Goal: Information Seeking & Learning: Learn about a topic

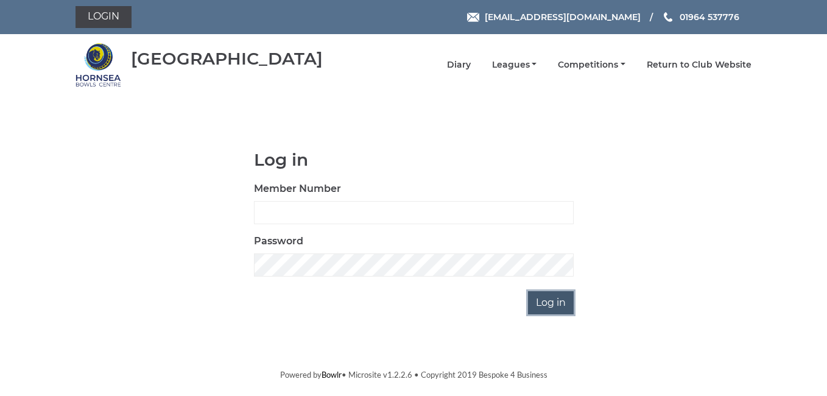
click at [546, 303] on input "Log in" at bounding box center [551, 302] width 46 height 23
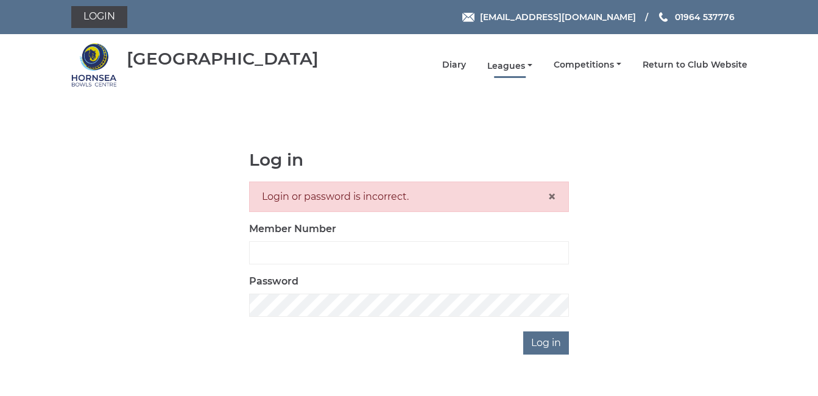
click at [501, 66] on link "Leagues" at bounding box center [509, 66] width 45 height 12
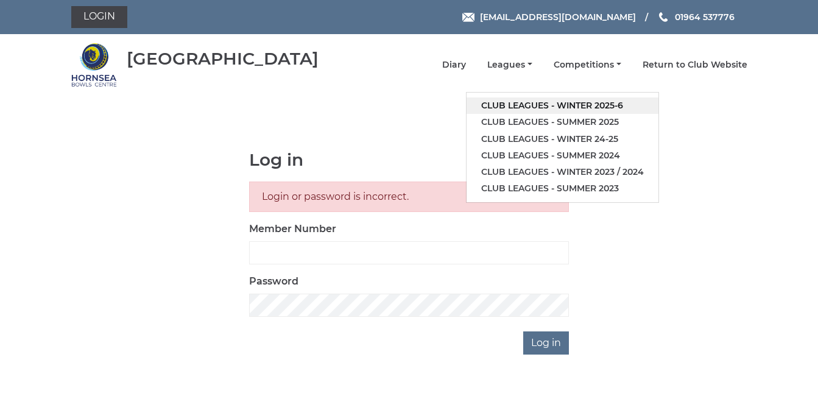
click at [538, 110] on link "Club leagues - Winter 2025-6" at bounding box center [563, 105] width 192 height 16
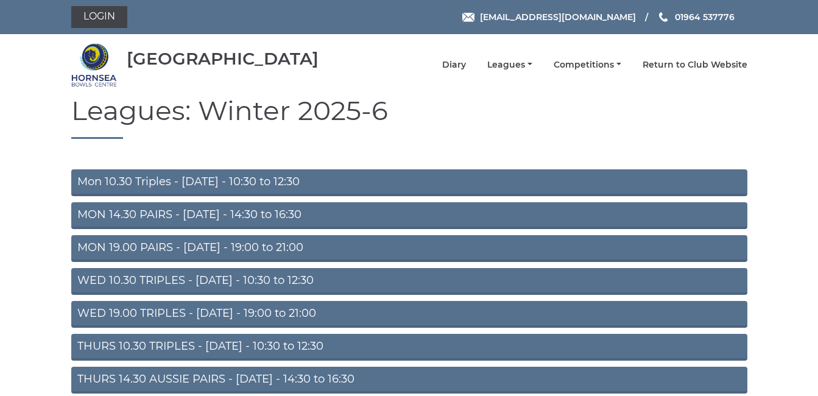
click at [181, 180] on link "Mon 10.30 Triples - Monday - 10:30 to 12:30" at bounding box center [409, 182] width 676 height 27
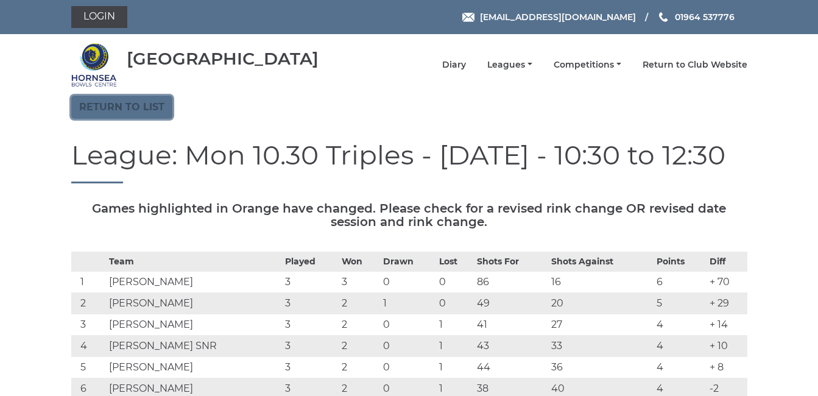
click at [119, 107] on link "Return to list" at bounding box center [121, 107] width 101 height 23
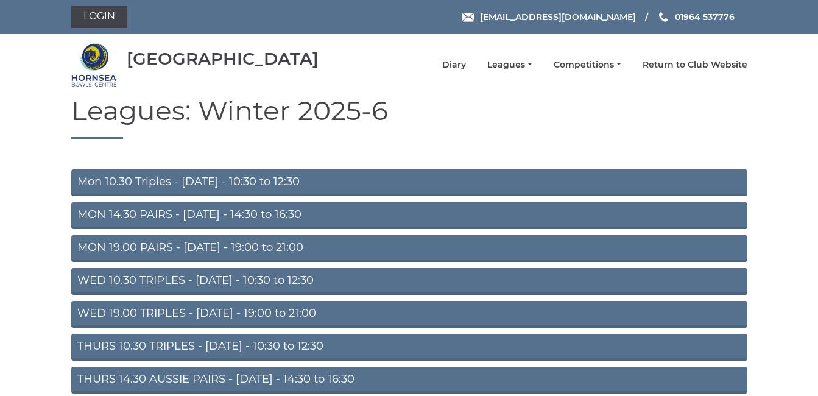
click at [200, 217] on link "MON 14.30 PAIRS - [DATE] - 14:30 to 16:30" at bounding box center [409, 215] width 676 height 27
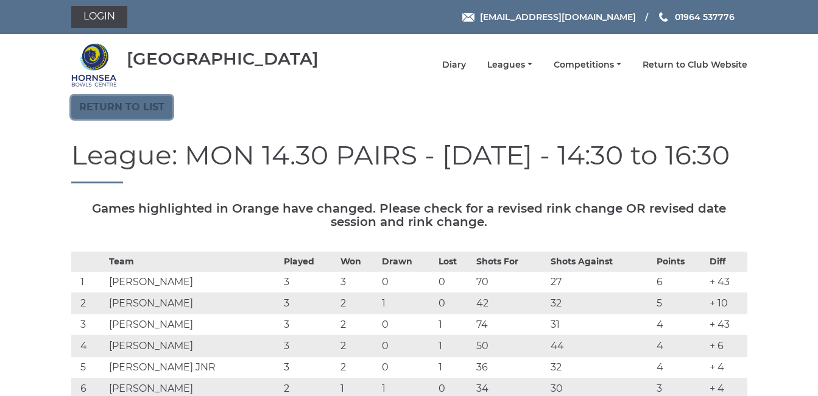
click at [134, 109] on link "Return to list" at bounding box center [121, 107] width 101 height 23
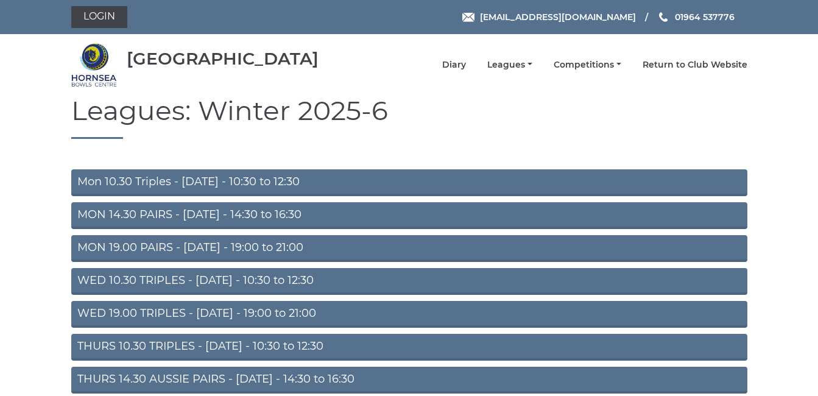
click at [118, 286] on link "WED 10.30 TRIPLES - [DATE] - 10:30 to 12:30" at bounding box center [409, 281] width 676 height 27
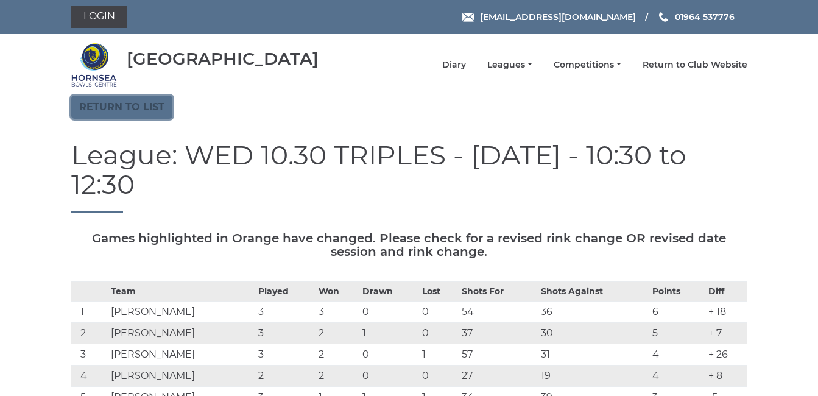
click at [129, 104] on link "Return to list" at bounding box center [121, 107] width 101 height 23
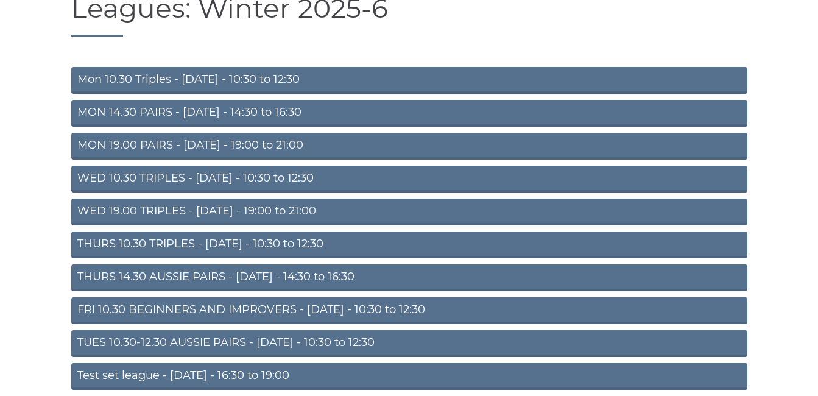
scroll to position [122, 0]
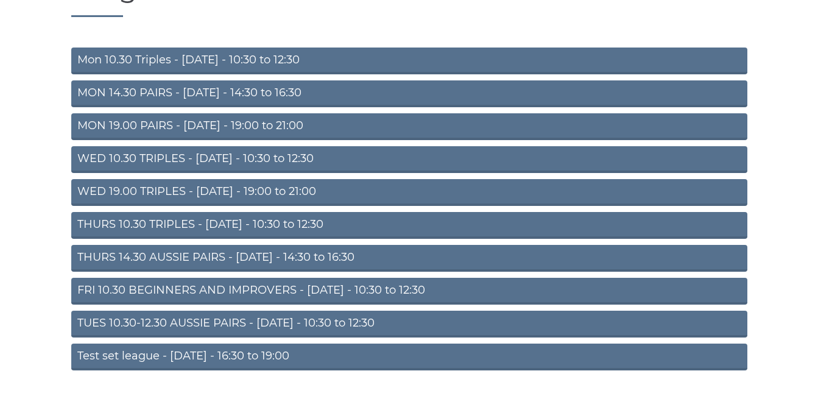
click at [160, 258] on link "THURS 14.30 AUSSIE PAIRS - [DATE] - 14:30 to 16:30" at bounding box center [409, 258] width 676 height 27
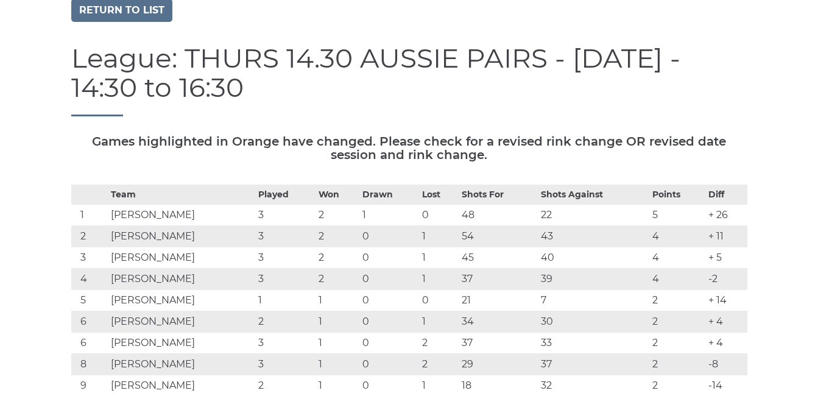
scroll to position [122, 0]
